Goal: Communication & Community: Answer question/provide support

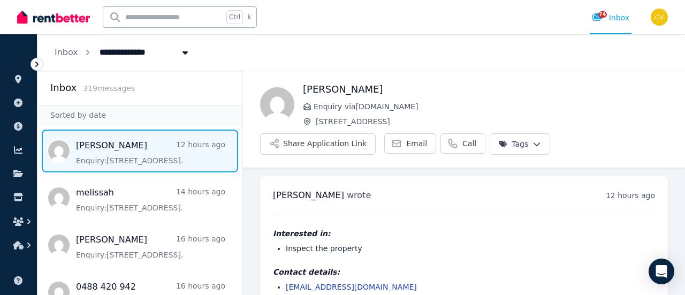
scroll to position [31, 0]
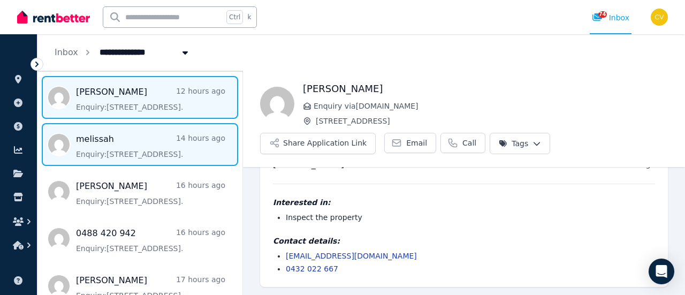
click at [170, 150] on span "Message list" at bounding box center [139, 144] width 205 height 43
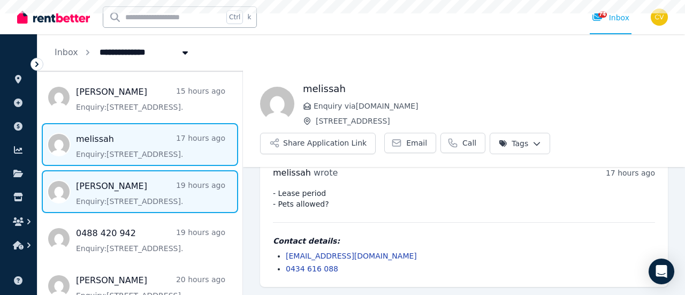
click at [171, 184] on span "Message list" at bounding box center [139, 191] width 205 height 43
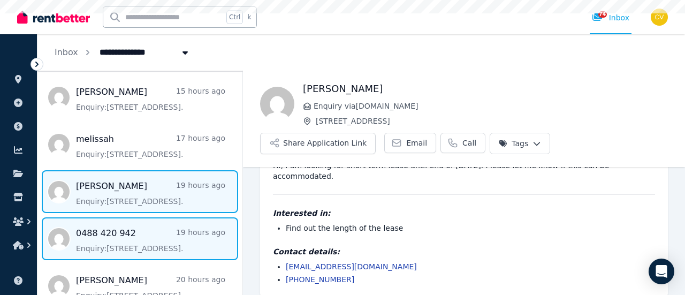
click at [170, 230] on span "Message list" at bounding box center [139, 238] width 205 height 43
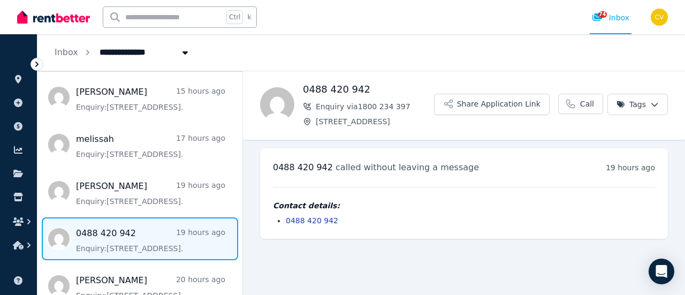
scroll to position [161, 0]
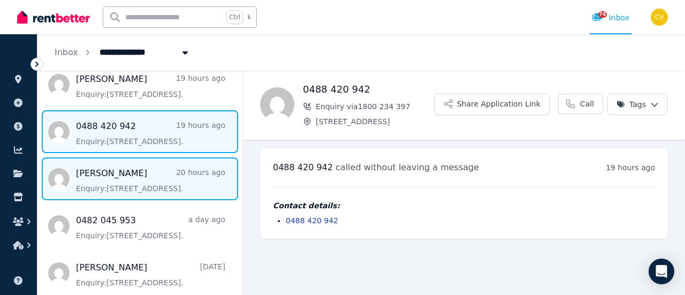
click at [175, 178] on span "Message list" at bounding box center [139, 178] width 205 height 43
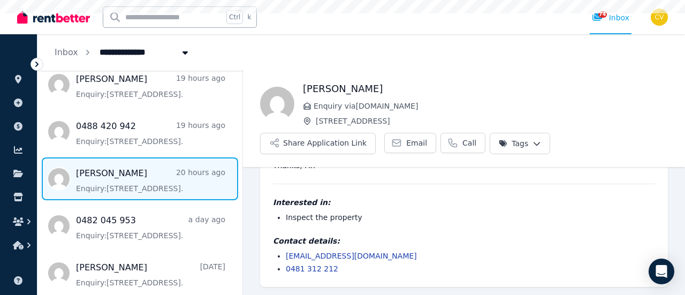
scroll to position [214, 0]
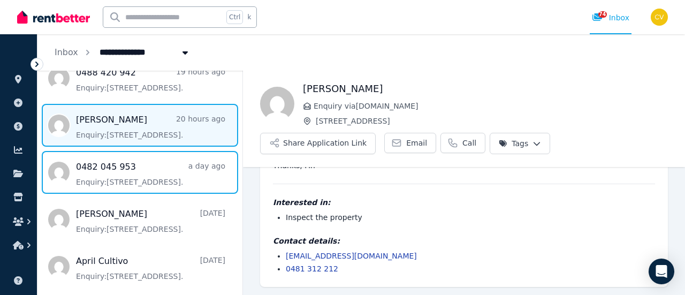
click at [175, 178] on span "Message list" at bounding box center [139, 172] width 205 height 43
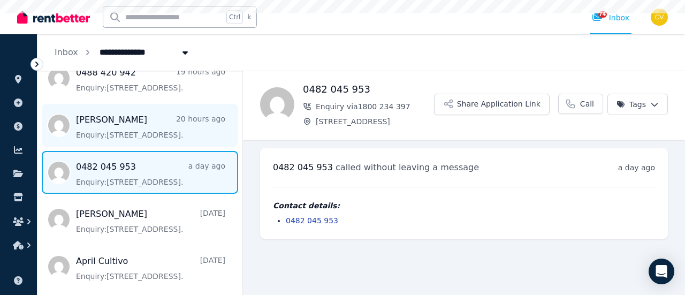
scroll to position [268, 0]
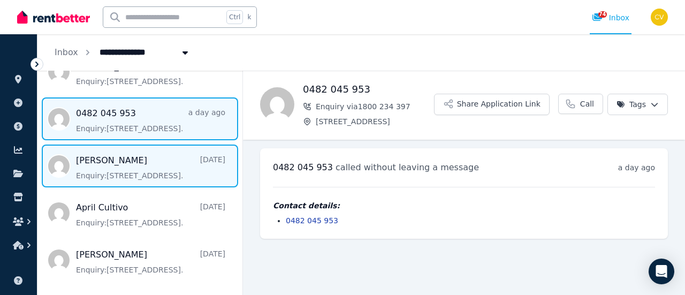
click at [179, 170] on span "Message list" at bounding box center [139, 166] width 205 height 43
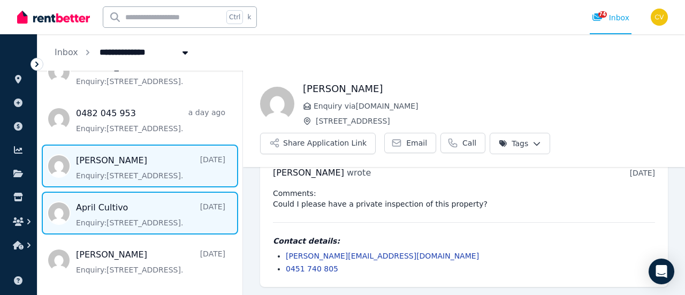
click at [173, 196] on span "Message list" at bounding box center [139, 213] width 205 height 43
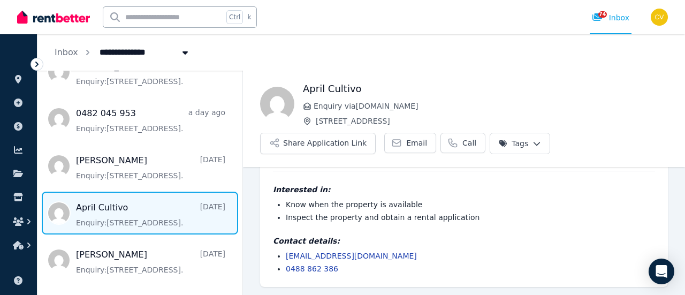
scroll to position [321, 0]
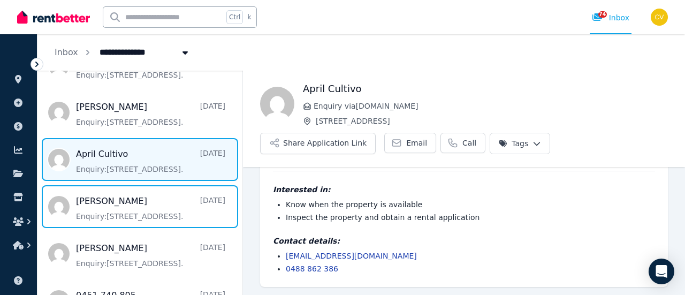
click at [173, 196] on span "Message list" at bounding box center [139, 206] width 205 height 43
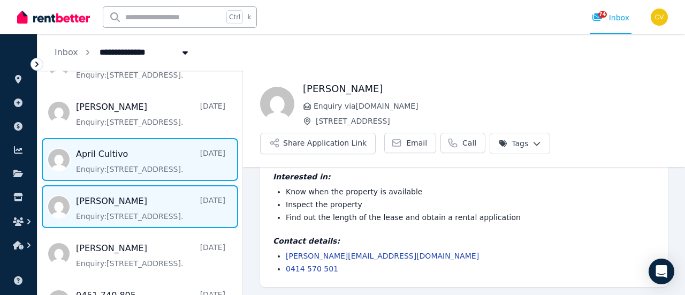
click at [179, 164] on span "Message list" at bounding box center [139, 159] width 205 height 43
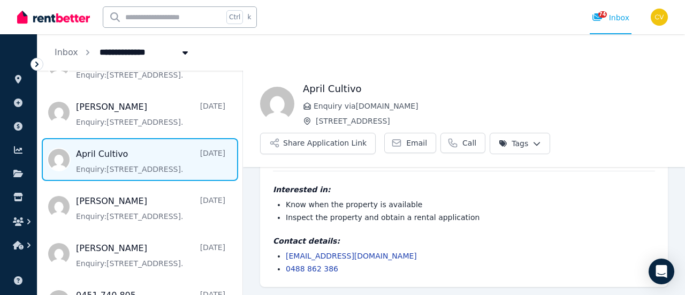
scroll to position [375, 0]
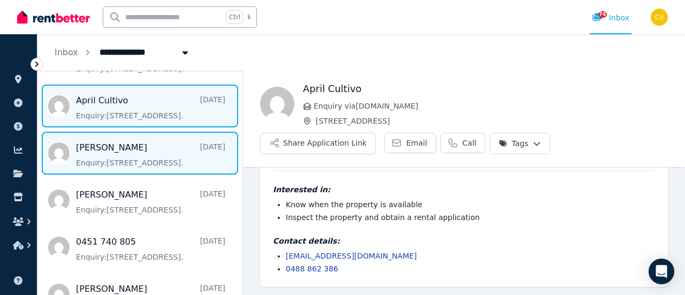
click at [169, 147] on span "Message list" at bounding box center [139, 153] width 205 height 43
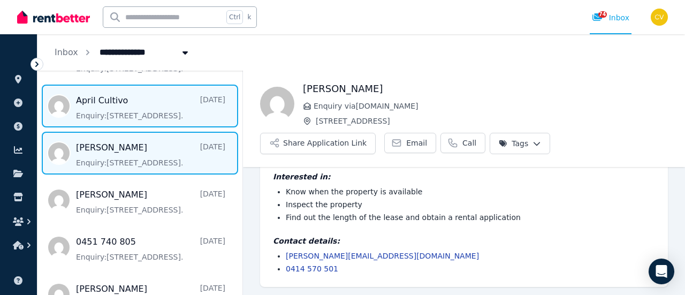
click at [172, 115] on span "Message list" at bounding box center [139, 106] width 205 height 43
